Goal: Task Accomplishment & Management: Manage account settings

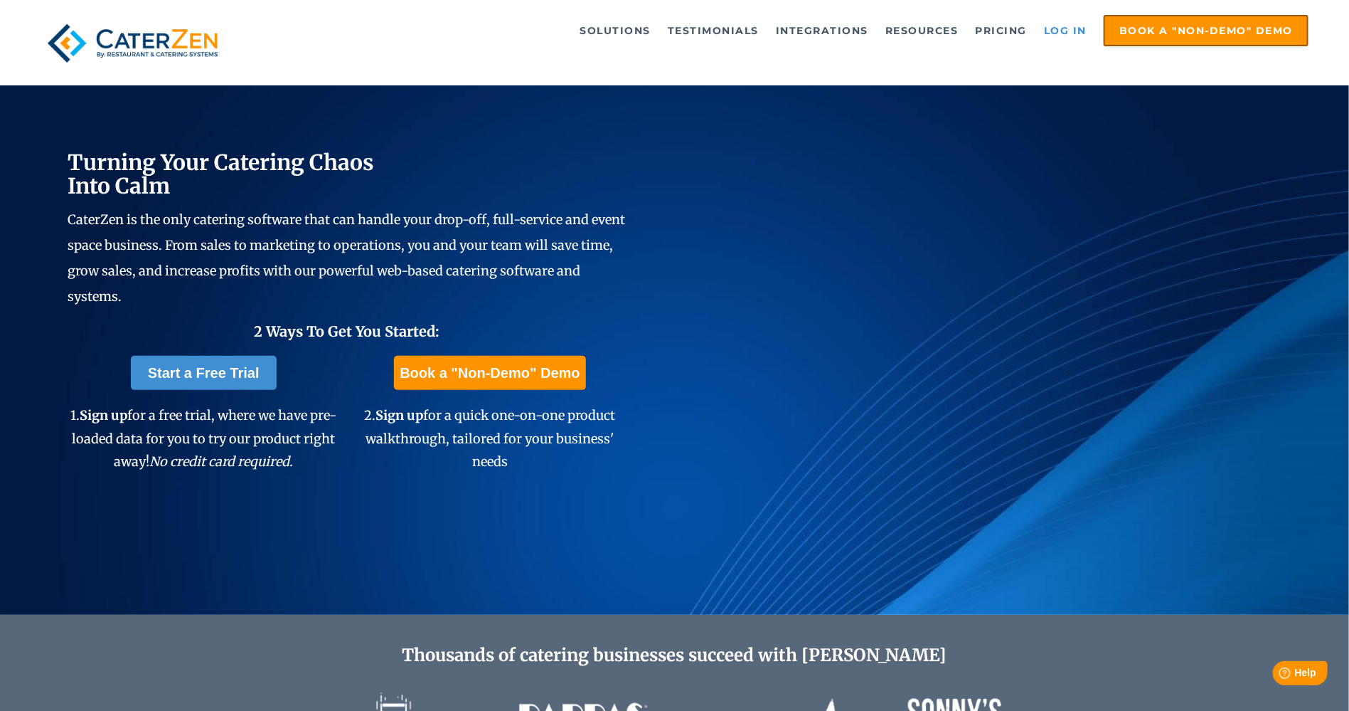
click at [1059, 30] on link "Log in" at bounding box center [1065, 30] width 57 height 28
click at [1079, 30] on link "Log in" at bounding box center [1065, 30] width 57 height 28
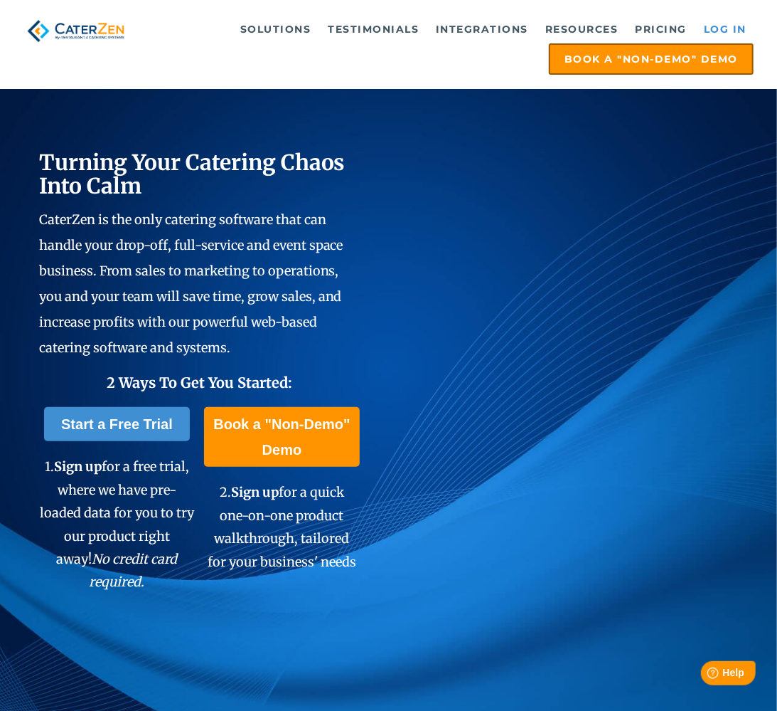
click at [731, 31] on link "Log in" at bounding box center [725, 29] width 57 height 28
